Goal: Task Accomplishment & Management: Use online tool/utility

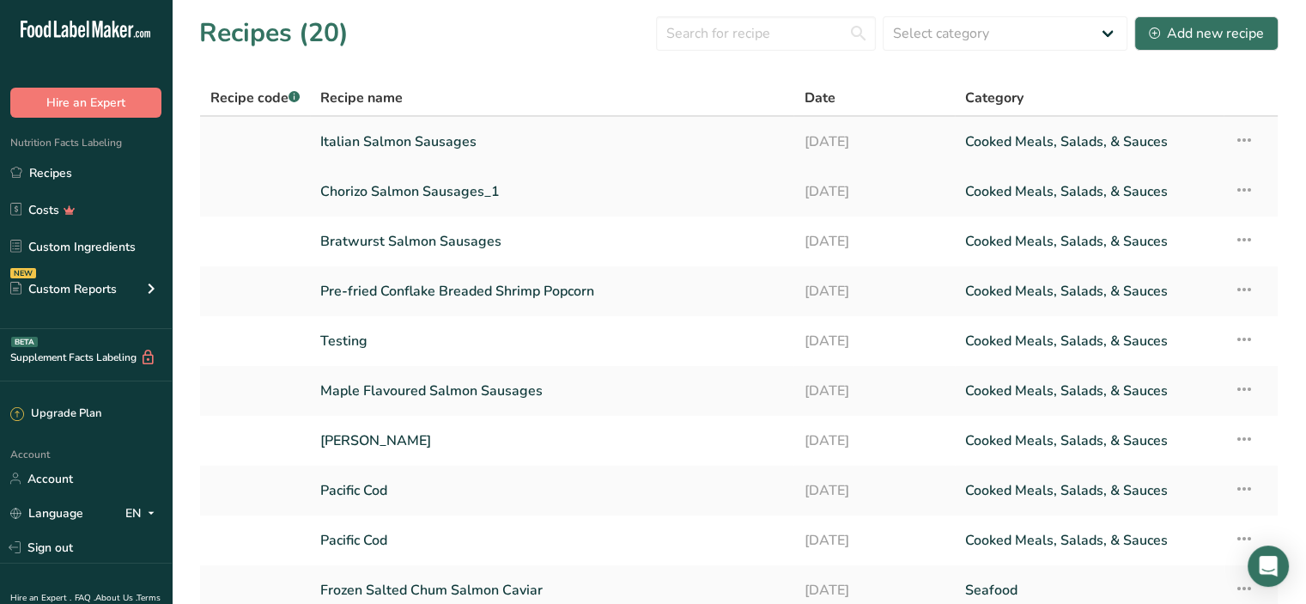
click at [431, 143] on link "Italian Salmon Sausages" at bounding box center [551, 142] width 463 height 36
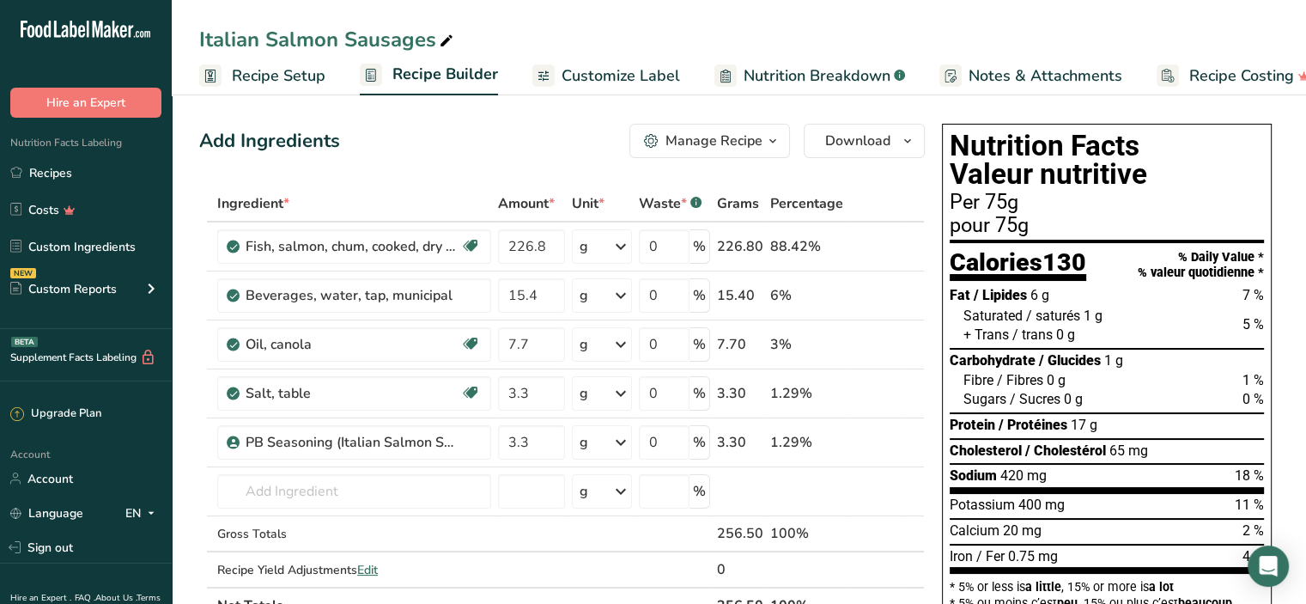
click at [615, 79] on span "Customize Label" at bounding box center [621, 75] width 119 height 23
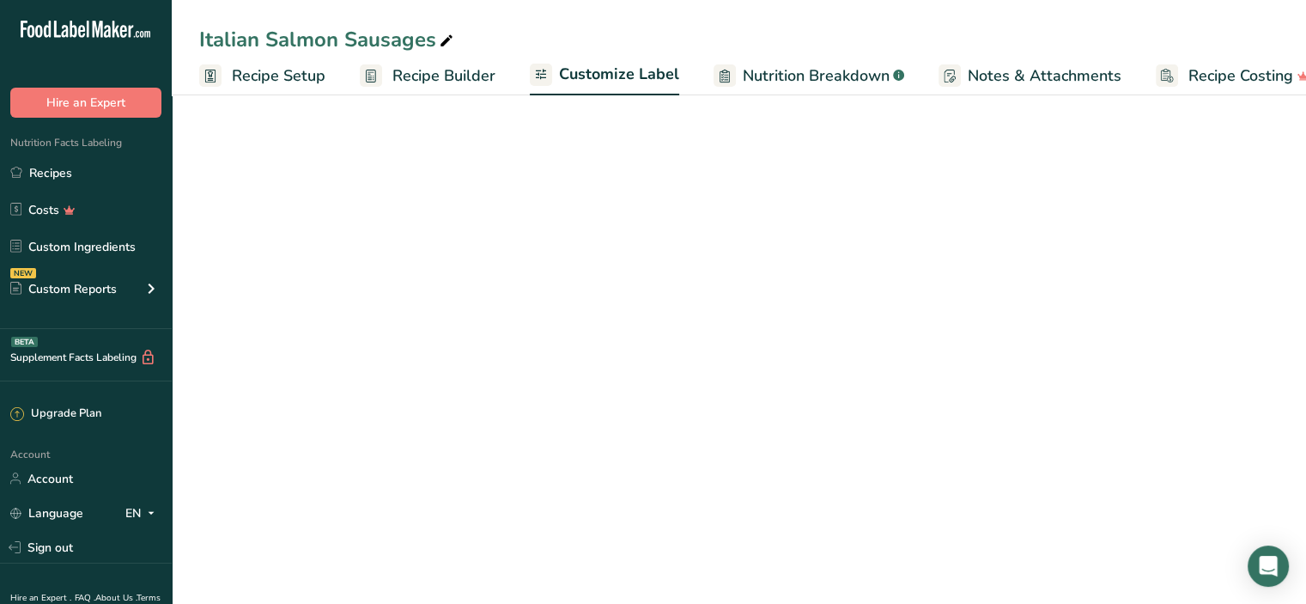
scroll to position [0, 31]
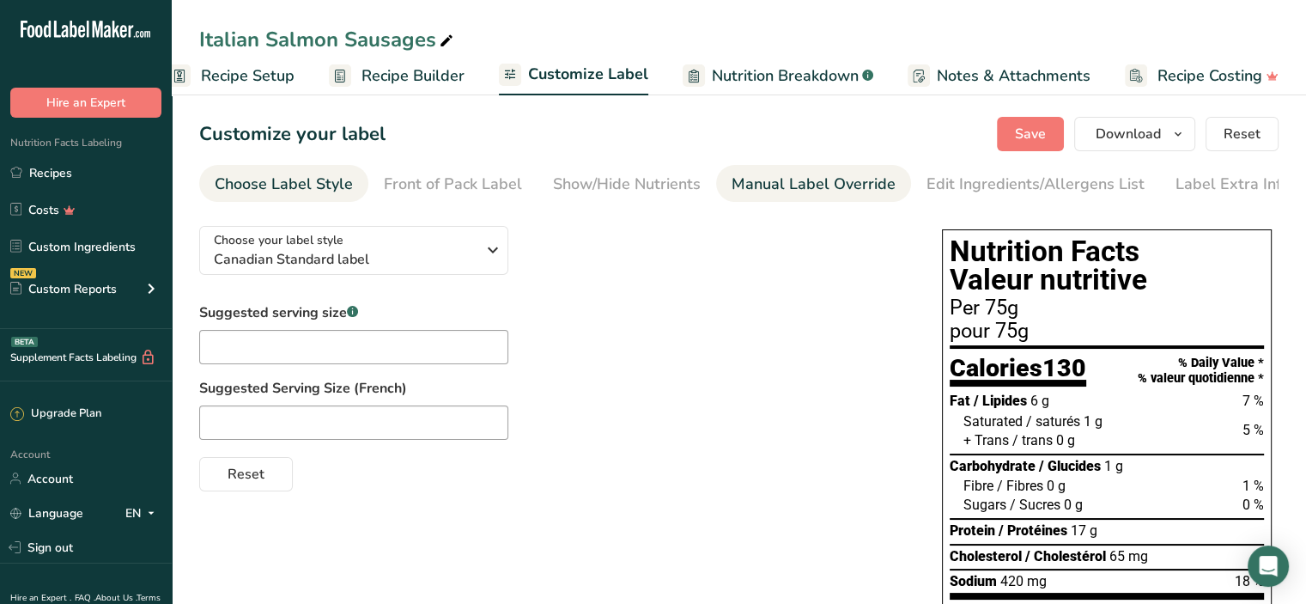
click at [787, 185] on div "Manual Label Override" at bounding box center [814, 184] width 164 height 23
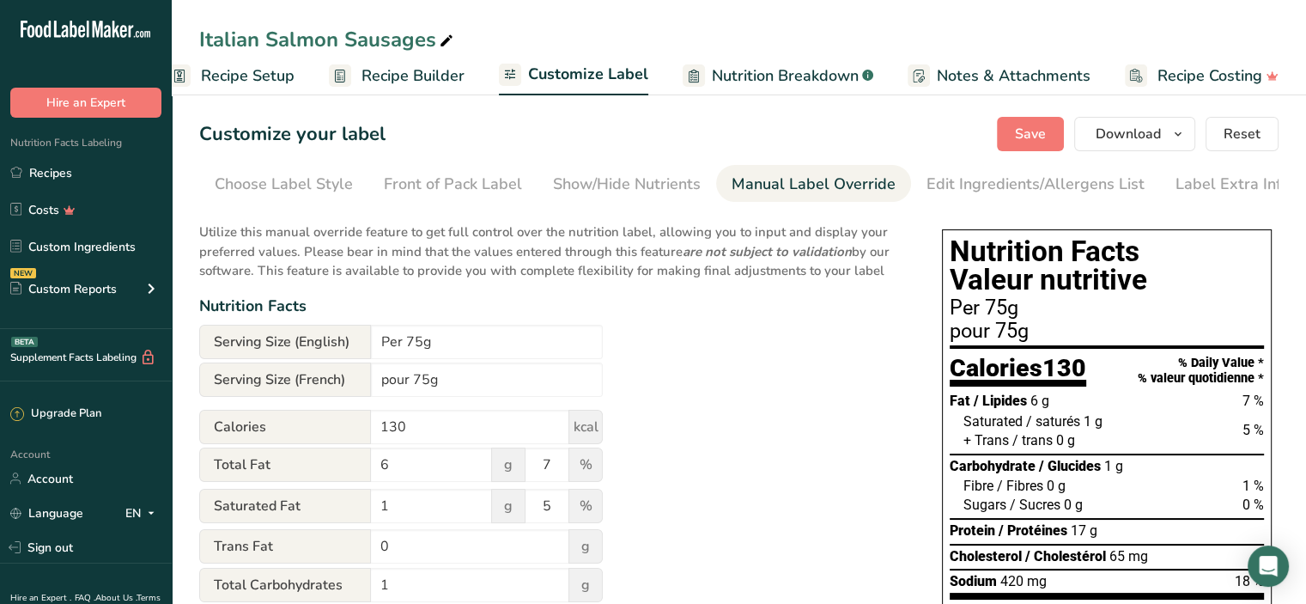
scroll to position [0, 10]
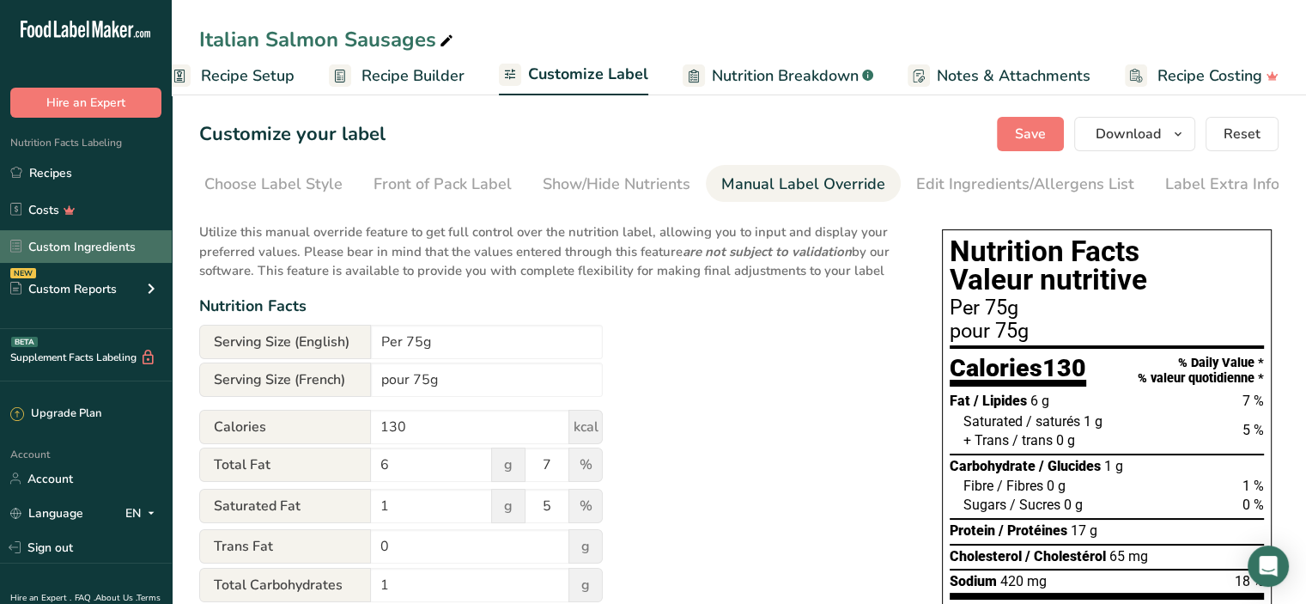
click at [81, 247] on link "Custom Ingredients" at bounding box center [86, 246] width 172 height 33
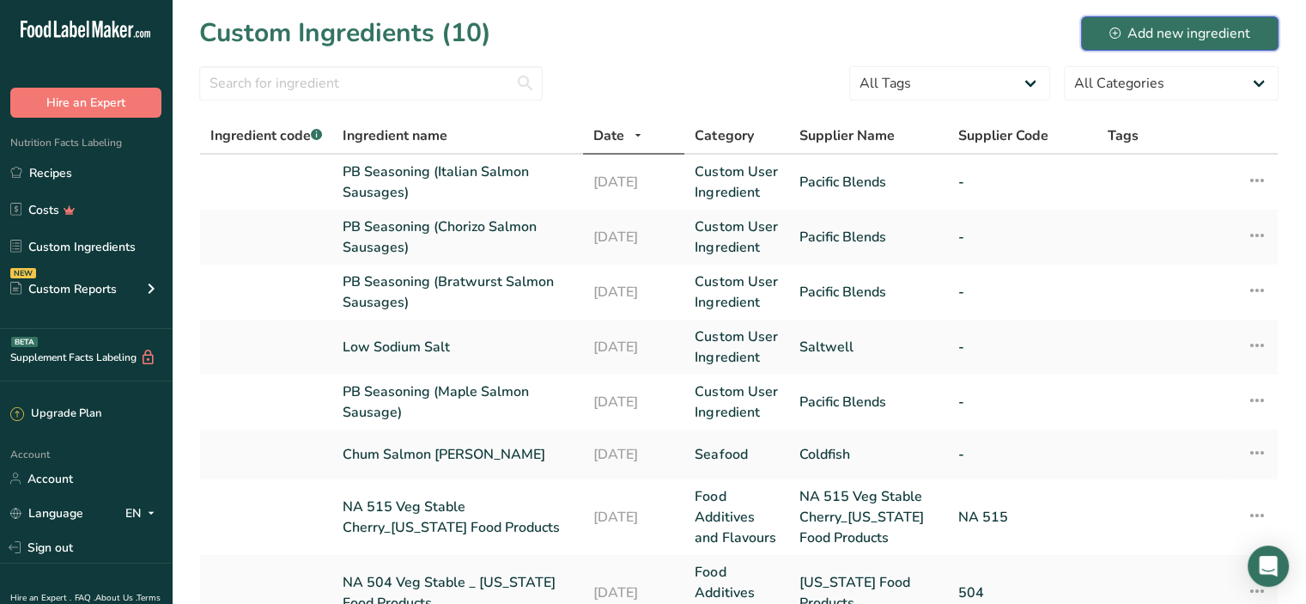
click at [1182, 28] on div "Add new ingredient" at bounding box center [1180, 33] width 141 height 21
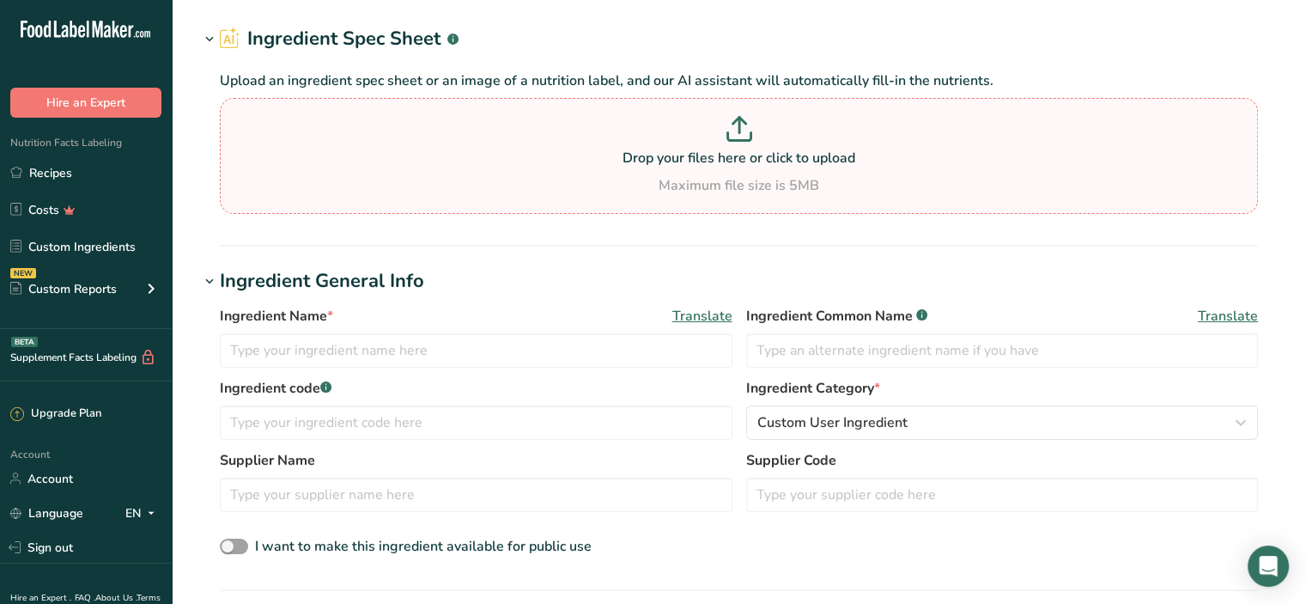
scroll to position [86, 0]
